Goal: Task Accomplishment & Management: Use online tool/utility

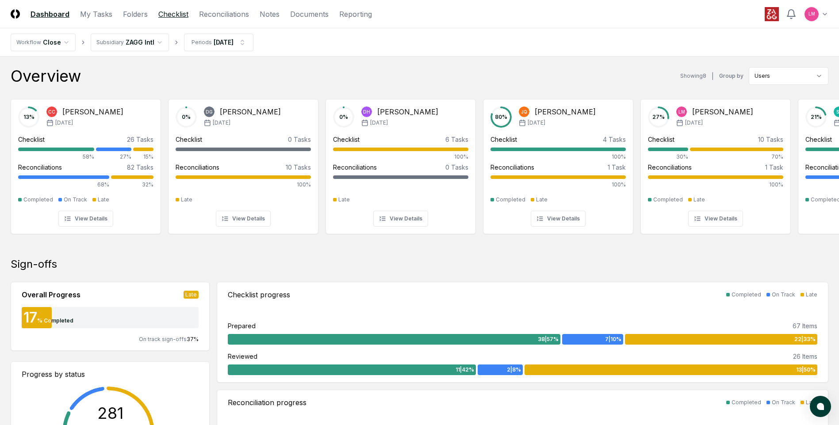
click at [179, 12] on link "Checklist" at bounding box center [173, 14] width 30 height 11
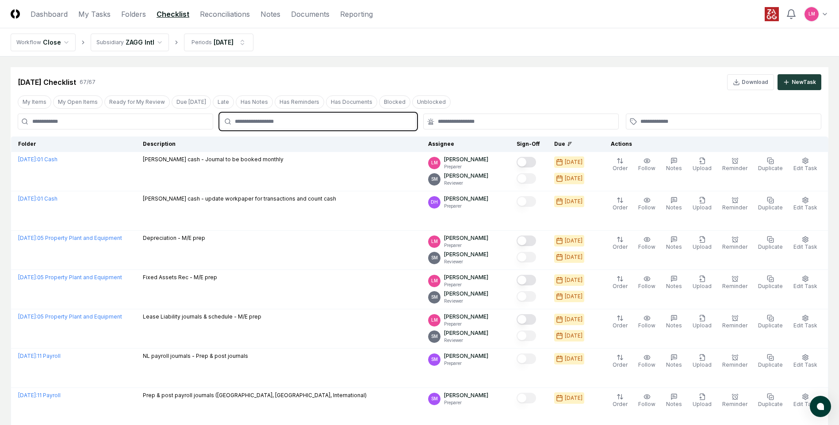
click at [338, 123] on input "text" at bounding box center [322, 122] width 175 height 8
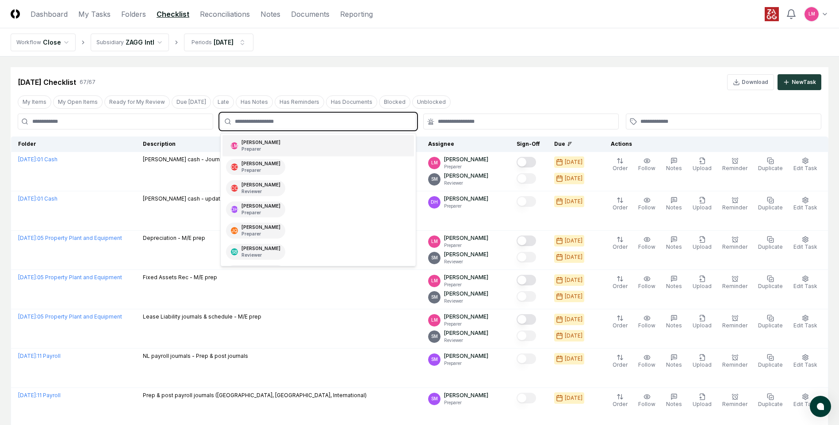
click at [328, 149] on div "[PERSON_NAME] Preparer" at bounding box center [317, 145] width 191 height 21
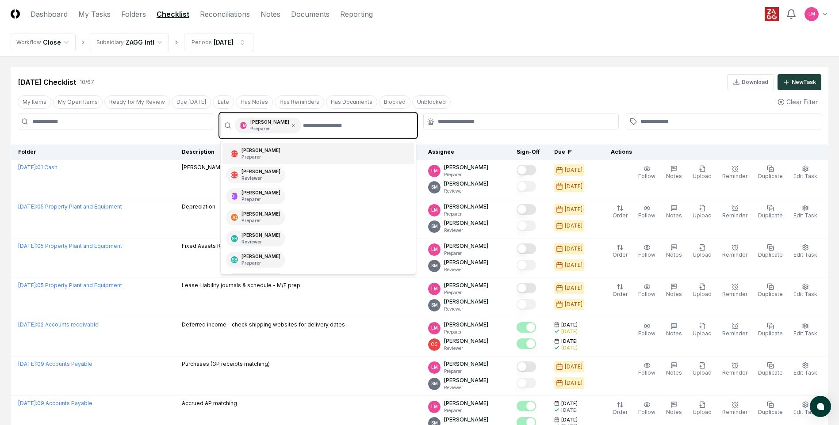
click at [366, 133] on input "text" at bounding box center [356, 126] width 107 height 16
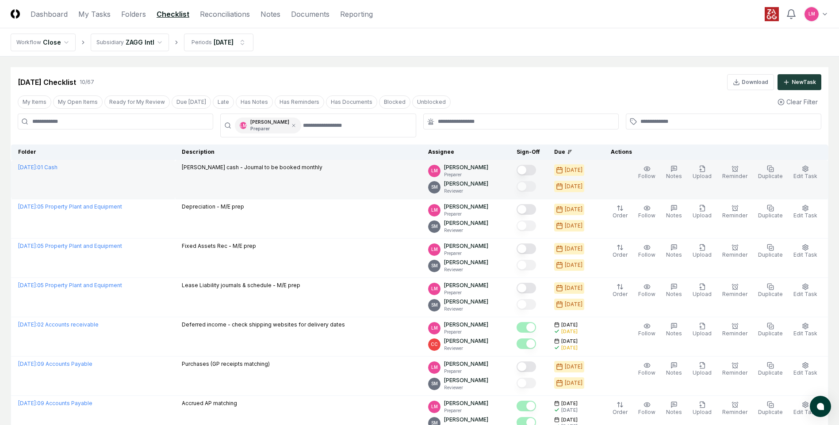
click at [547, 171] on td at bounding box center [528, 179] width 38 height 39
click at [536, 174] on button "Mark complete" at bounding box center [525, 170] width 19 height 11
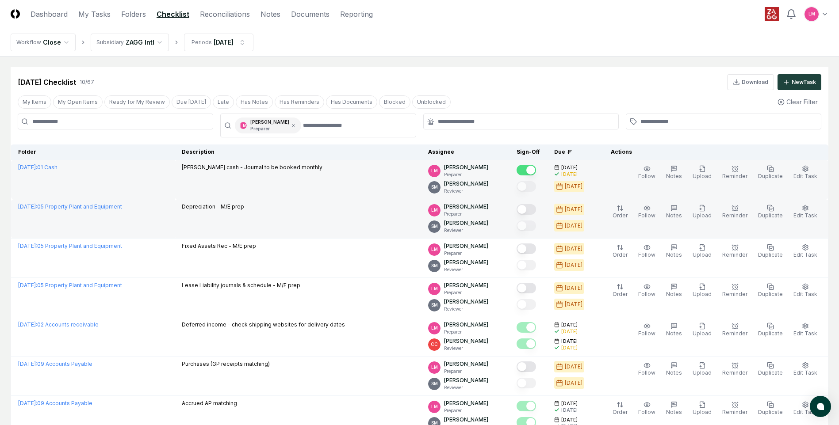
click at [536, 208] on button "Mark complete" at bounding box center [525, 209] width 19 height 11
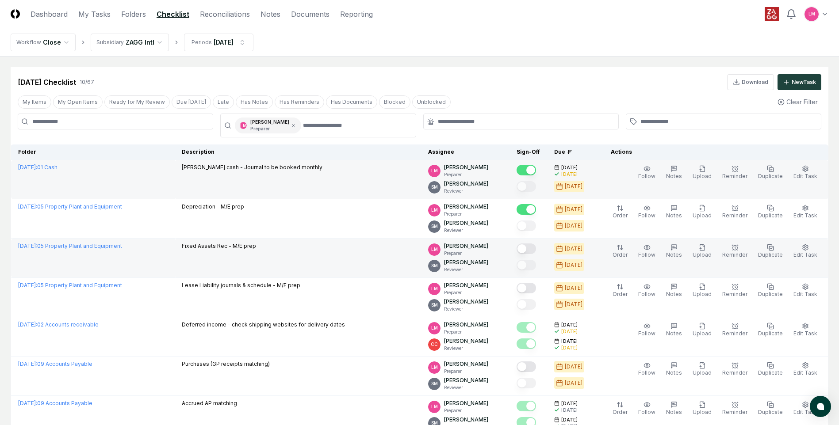
click at [531, 251] on button "Mark complete" at bounding box center [525, 249] width 19 height 11
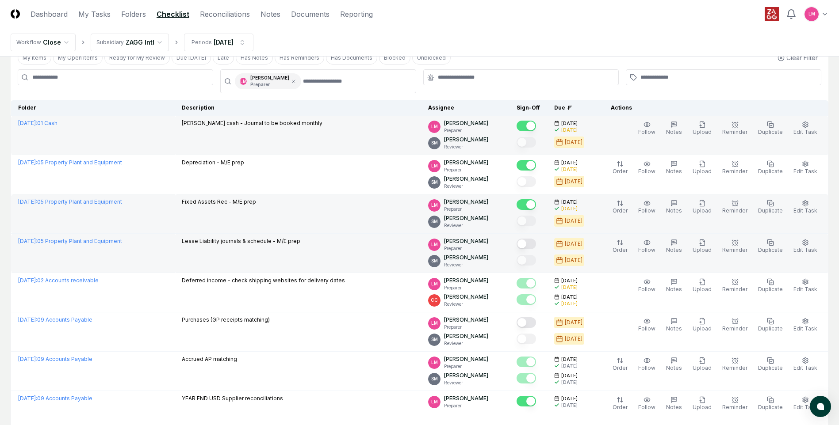
click at [536, 246] on button "Mark complete" at bounding box center [525, 244] width 19 height 11
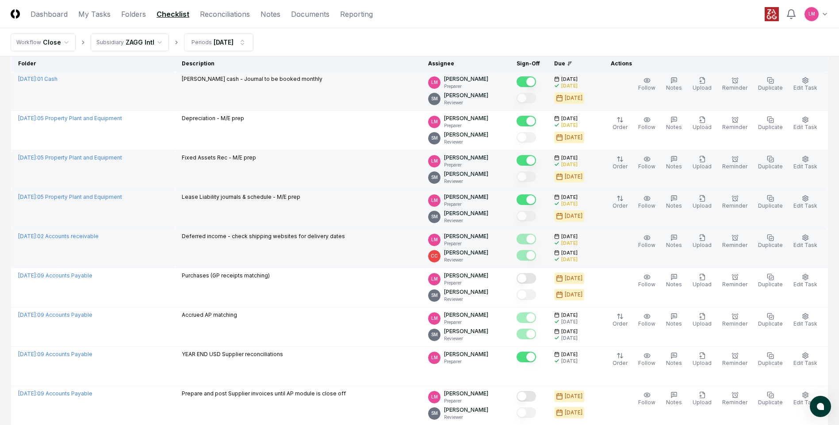
scroll to position [133, 0]
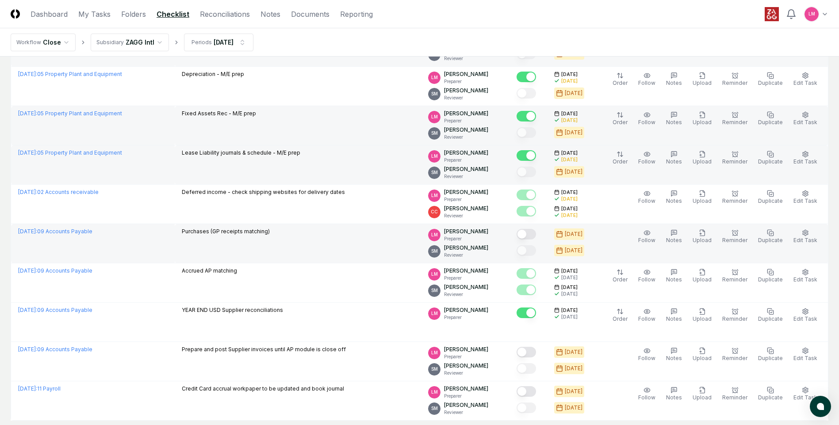
click at [536, 237] on button "Mark complete" at bounding box center [525, 234] width 19 height 11
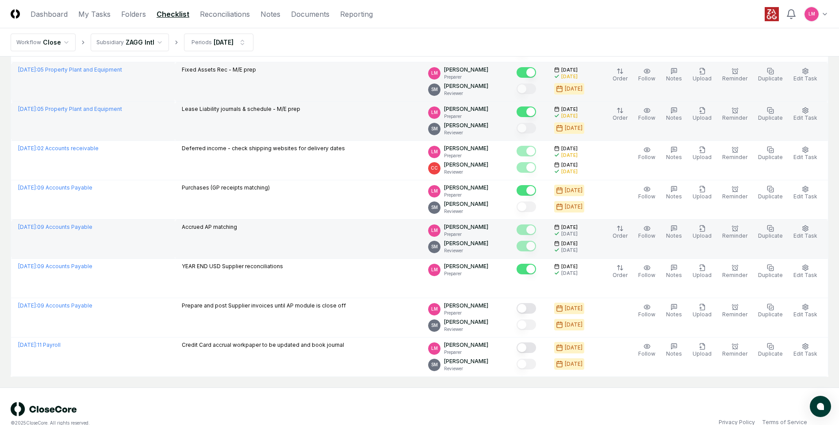
scroll to position [177, 0]
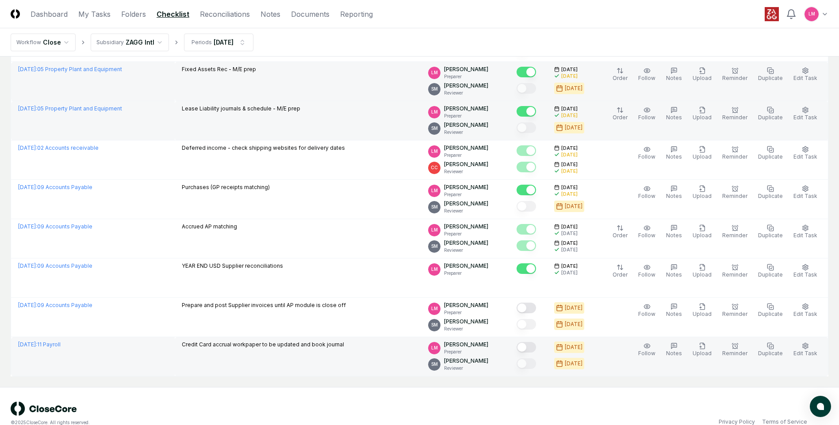
click at [536, 350] on button "Mark complete" at bounding box center [525, 347] width 19 height 11
click at [216, 15] on link "Reconciliations" at bounding box center [225, 14] width 50 height 11
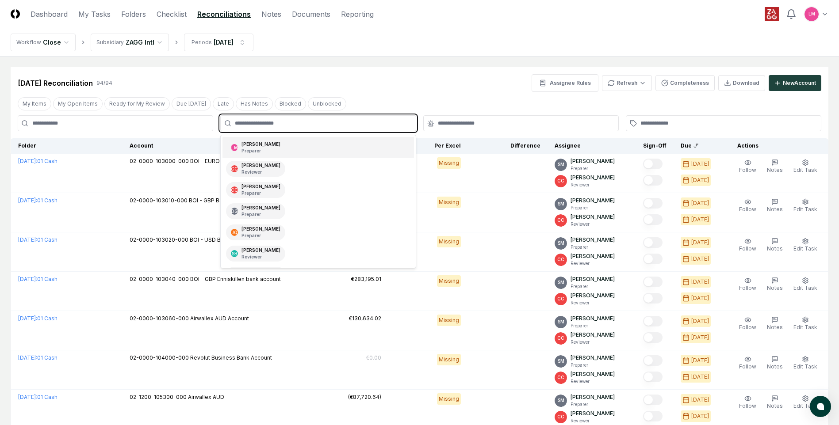
click at [285, 122] on input "text" at bounding box center [322, 123] width 175 height 8
click at [283, 145] on div "[PERSON_NAME] Preparer" at bounding box center [255, 148] width 59 height 16
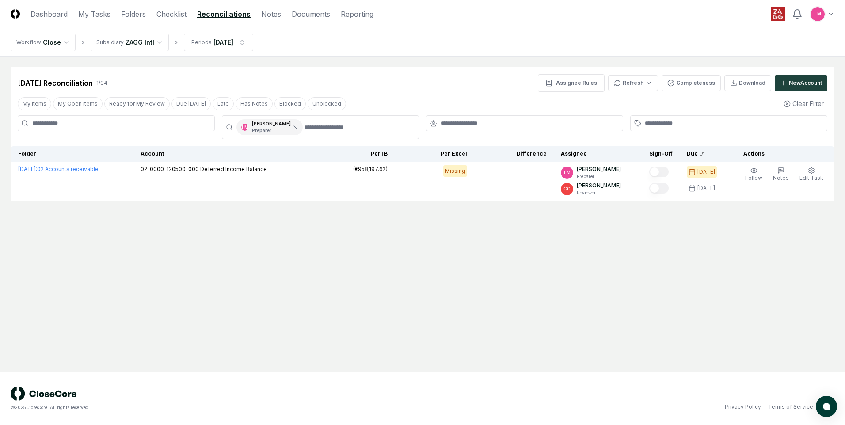
click at [446, 69] on div "[DATE] Reconciliation 1 / 94 Assignee Rules Refresh Completeness Download New A…" at bounding box center [423, 79] width 824 height 25
click at [180, 13] on link "Checklist" at bounding box center [171, 14] width 30 height 11
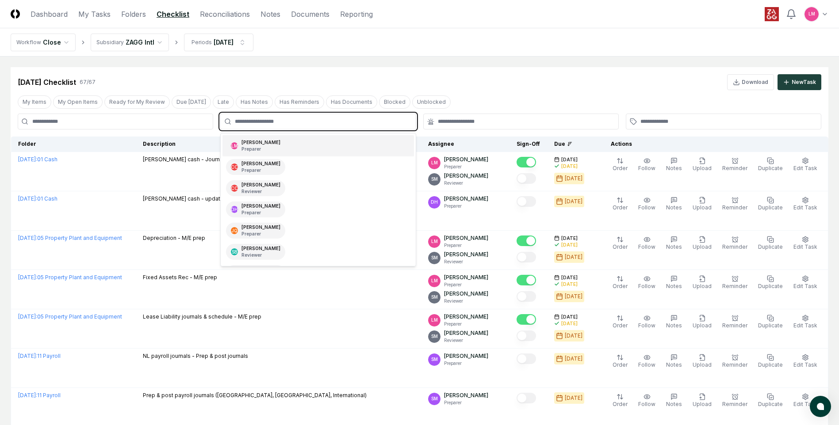
click at [362, 120] on input "text" at bounding box center [322, 122] width 175 height 8
click at [344, 150] on div "[PERSON_NAME] Preparer" at bounding box center [317, 145] width 191 height 21
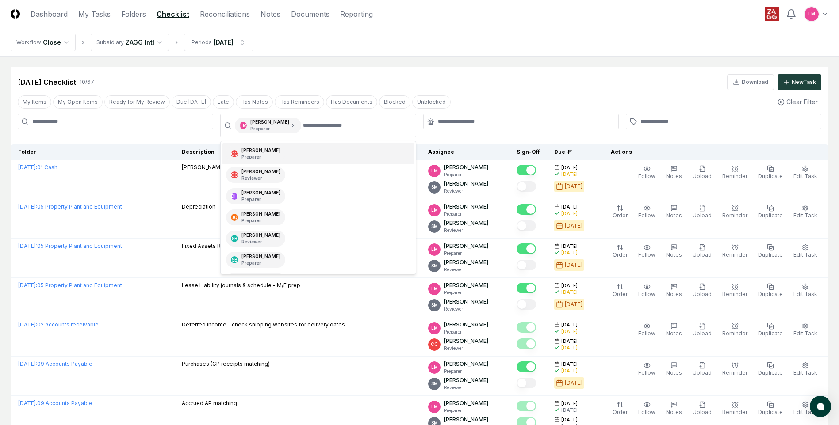
click at [463, 84] on div "[DATE] Checklist 10 / 67 Download New Task" at bounding box center [419, 82] width 803 height 16
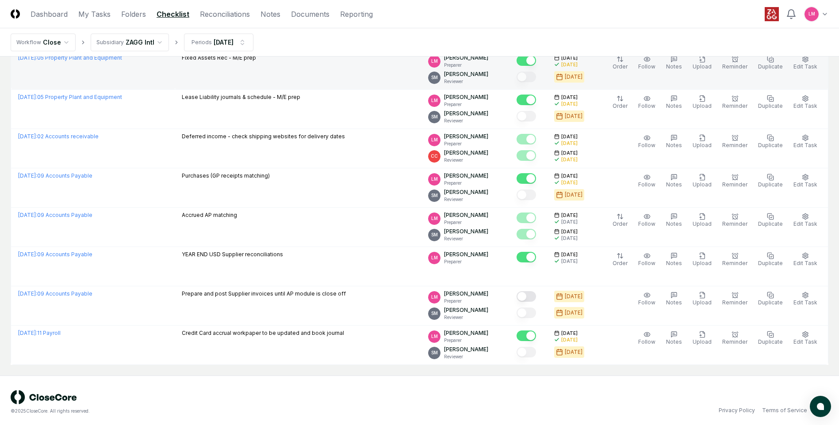
scroll to position [192, 0]
